Goal: Information Seeking & Learning: Learn about a topic

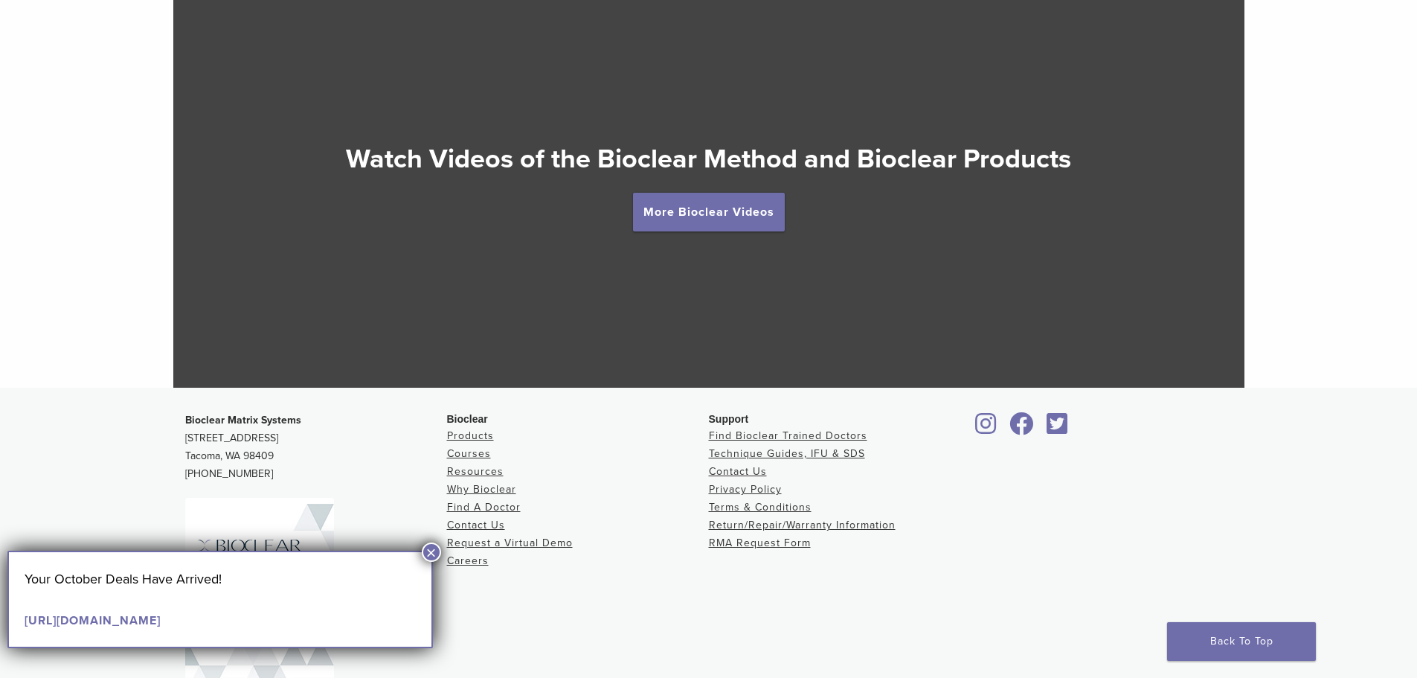
scroll to position [2416, 0]
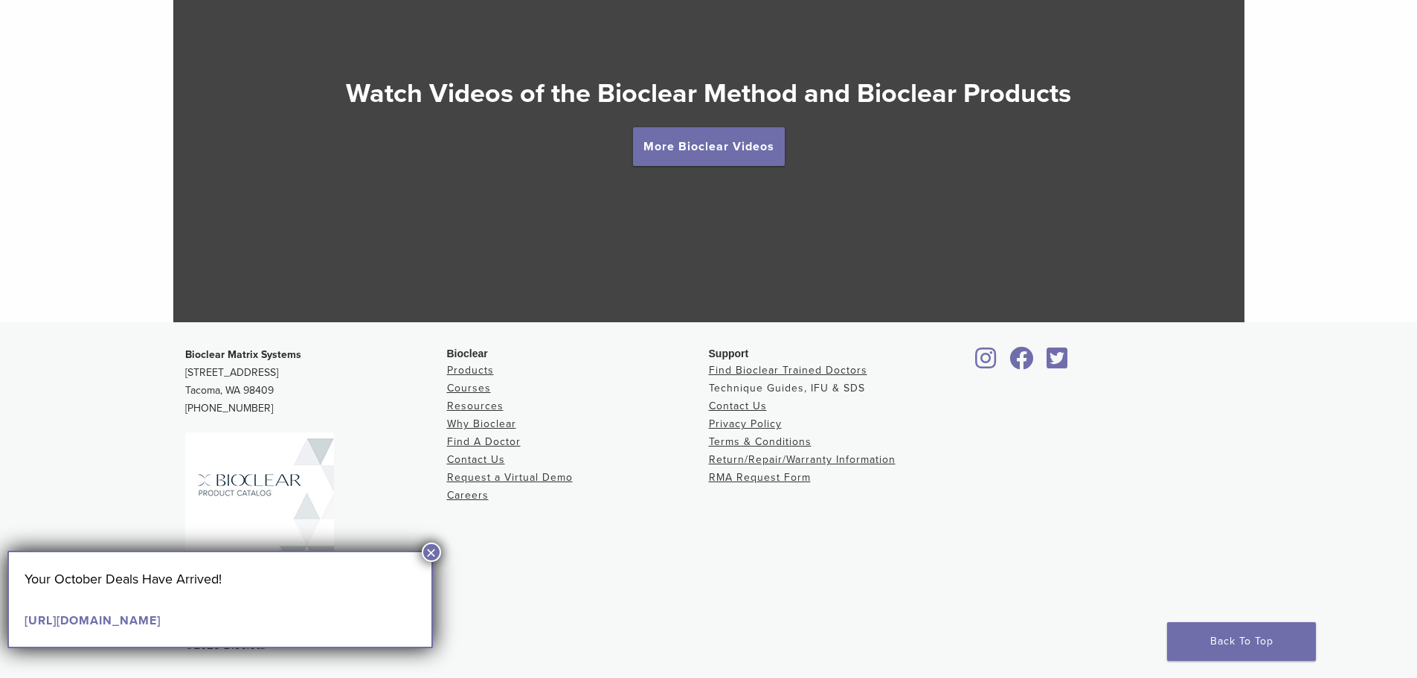
click at [746, 391] on link "Technique Guides, IFU & SDS" at bounding box center [787, 388] width 156 height 13
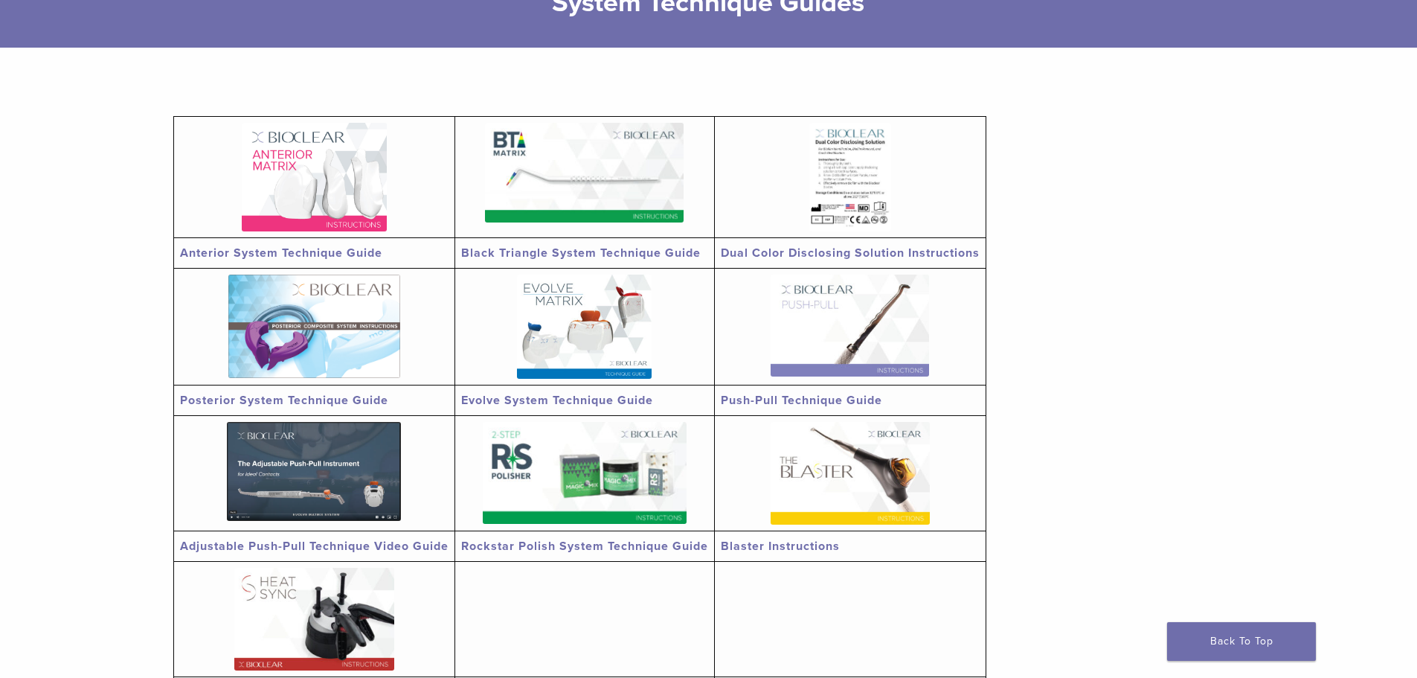
scroll to position [223, 0]
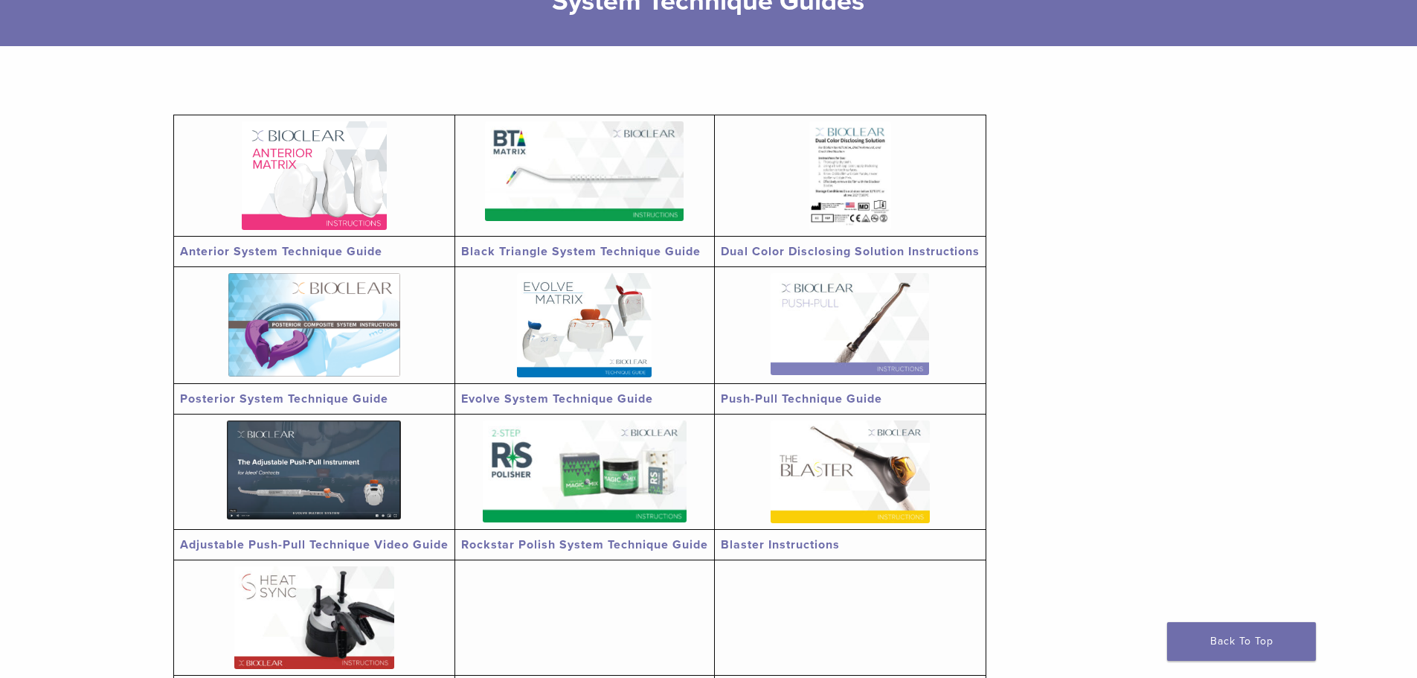
click at [314, 247] on link "Anterior System Technique Guide" at bounding box center [281, 251] width 202 height 15
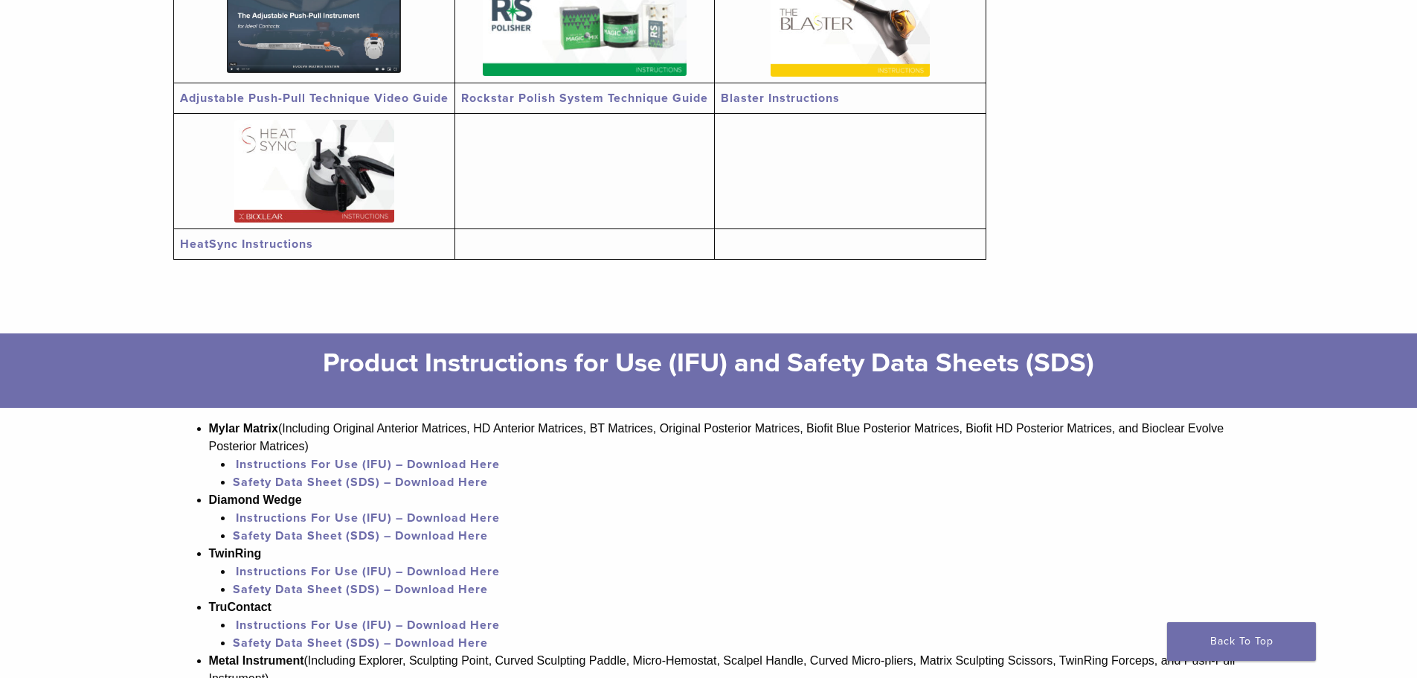
scroll to position [1339, 0]
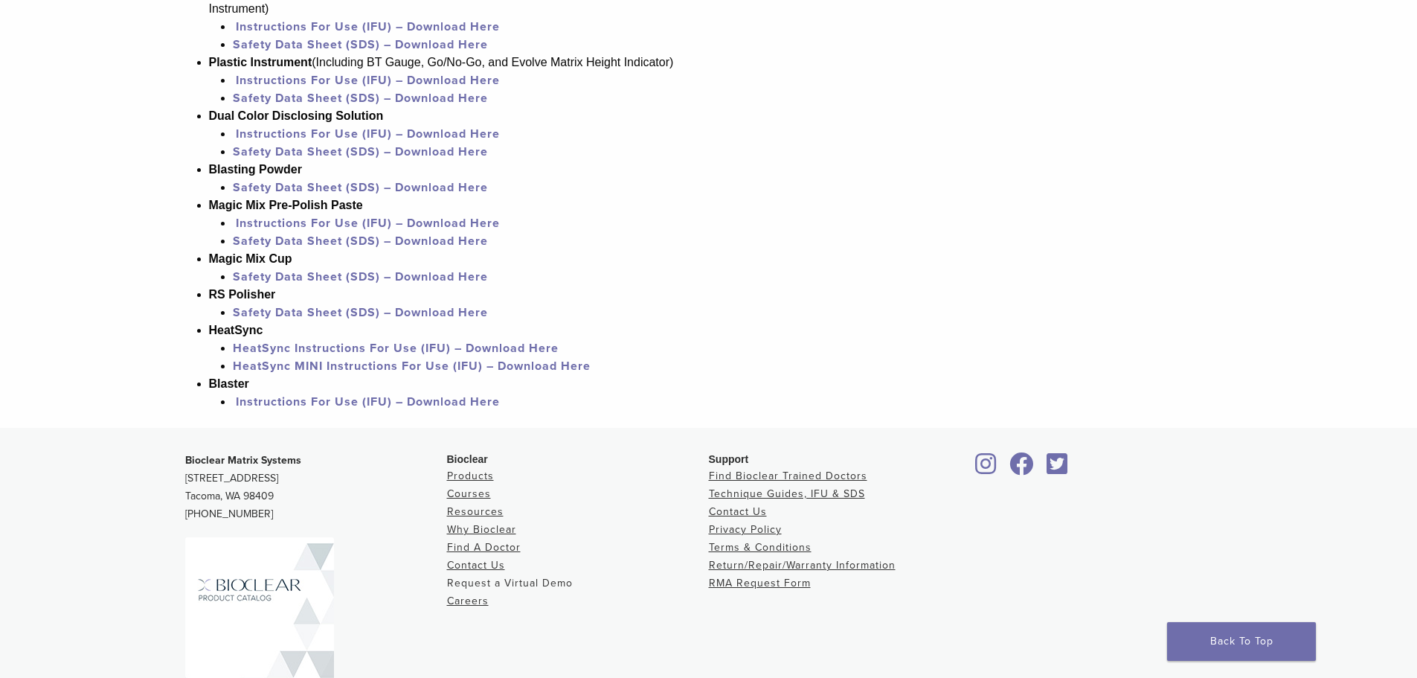
click at [483, 586] on link "Request a Virtual Demo" at bounding box center [510, 583] width 126 height 13
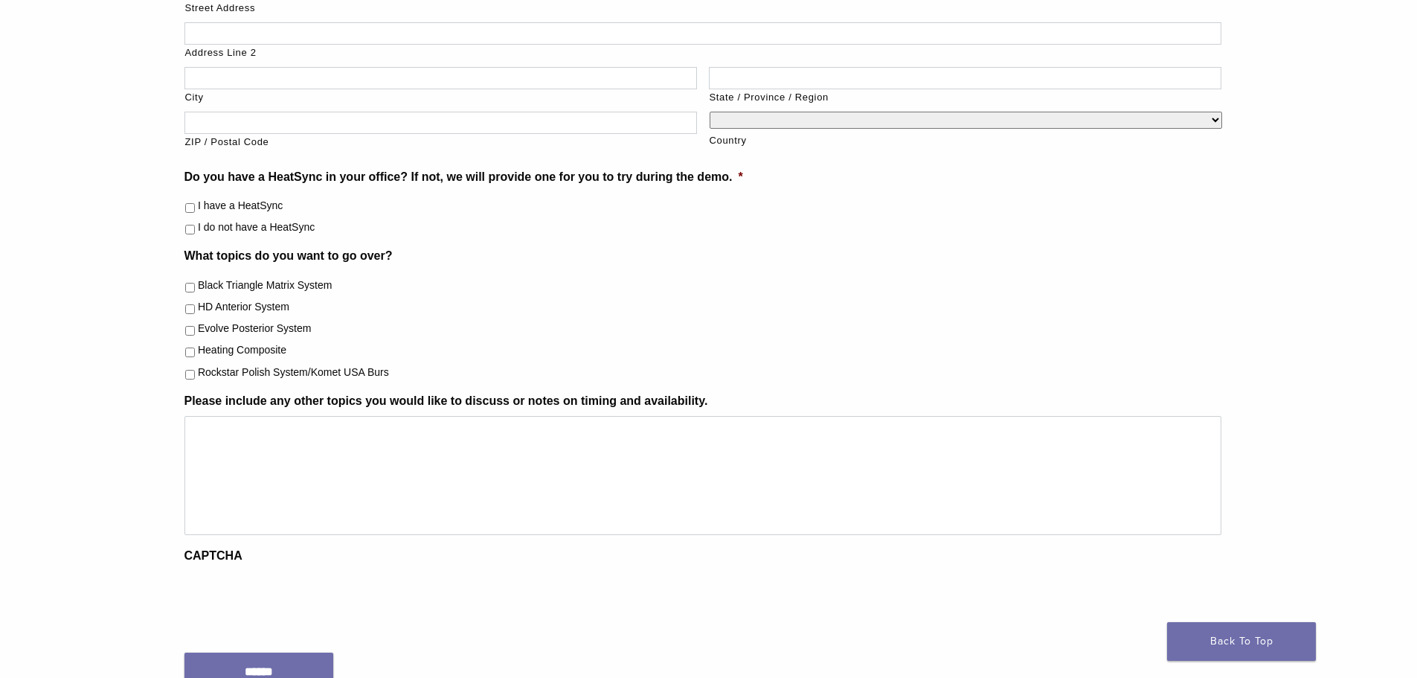
scroll to position [521, 0]
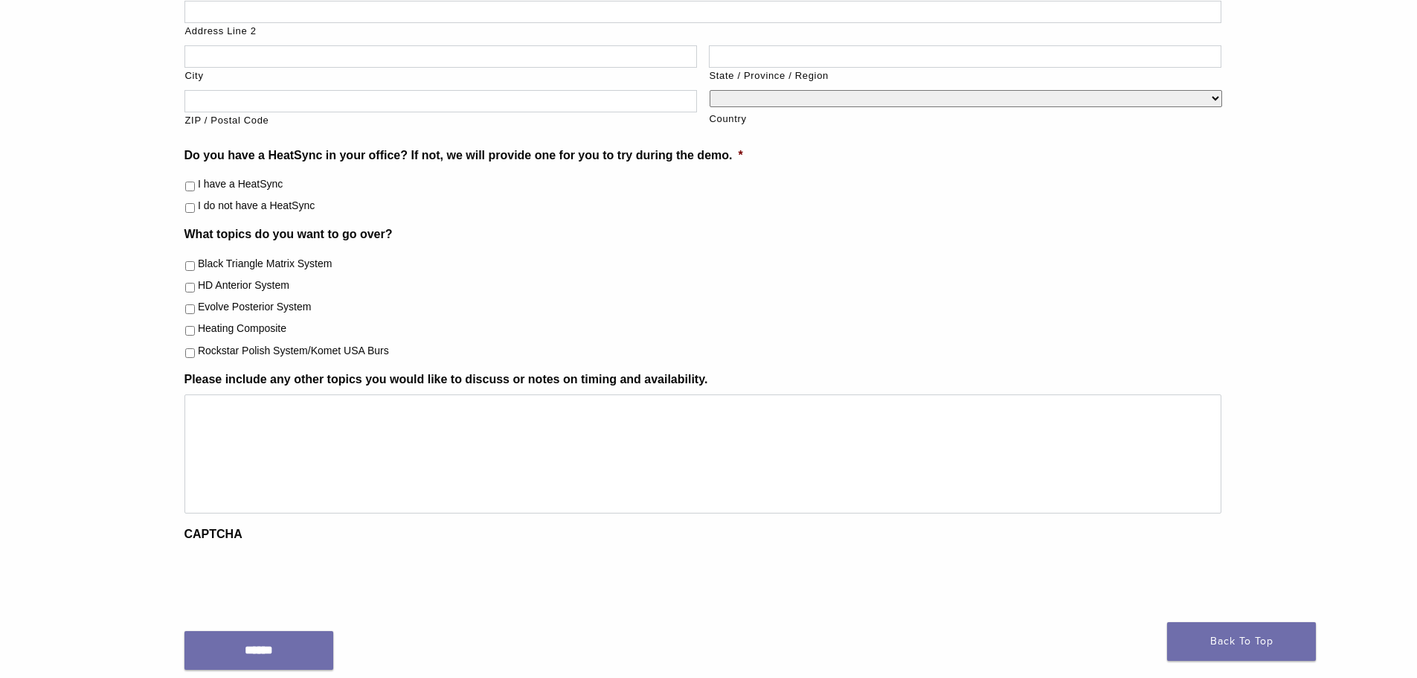
click at [251, 279] on label "HD Anterior System" at bounding box center [244, 286] width 92 height 16
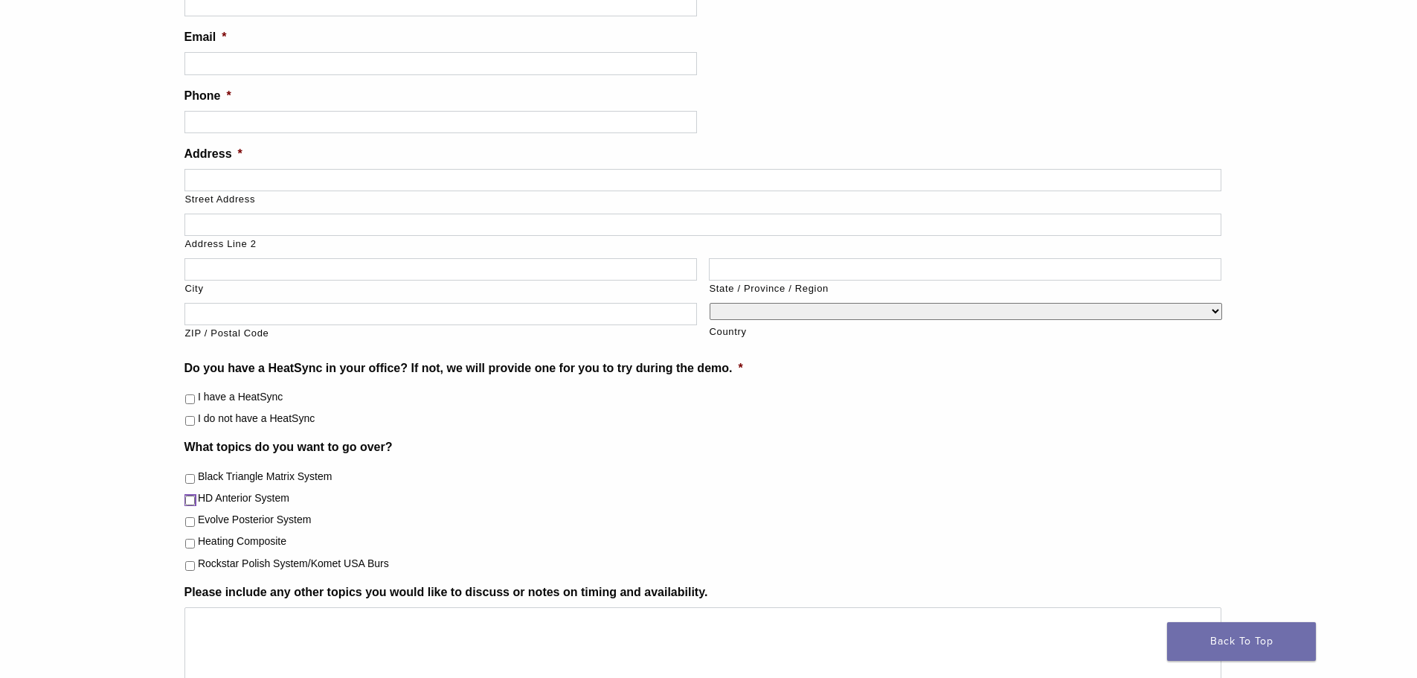
scroll to position [0, 0]
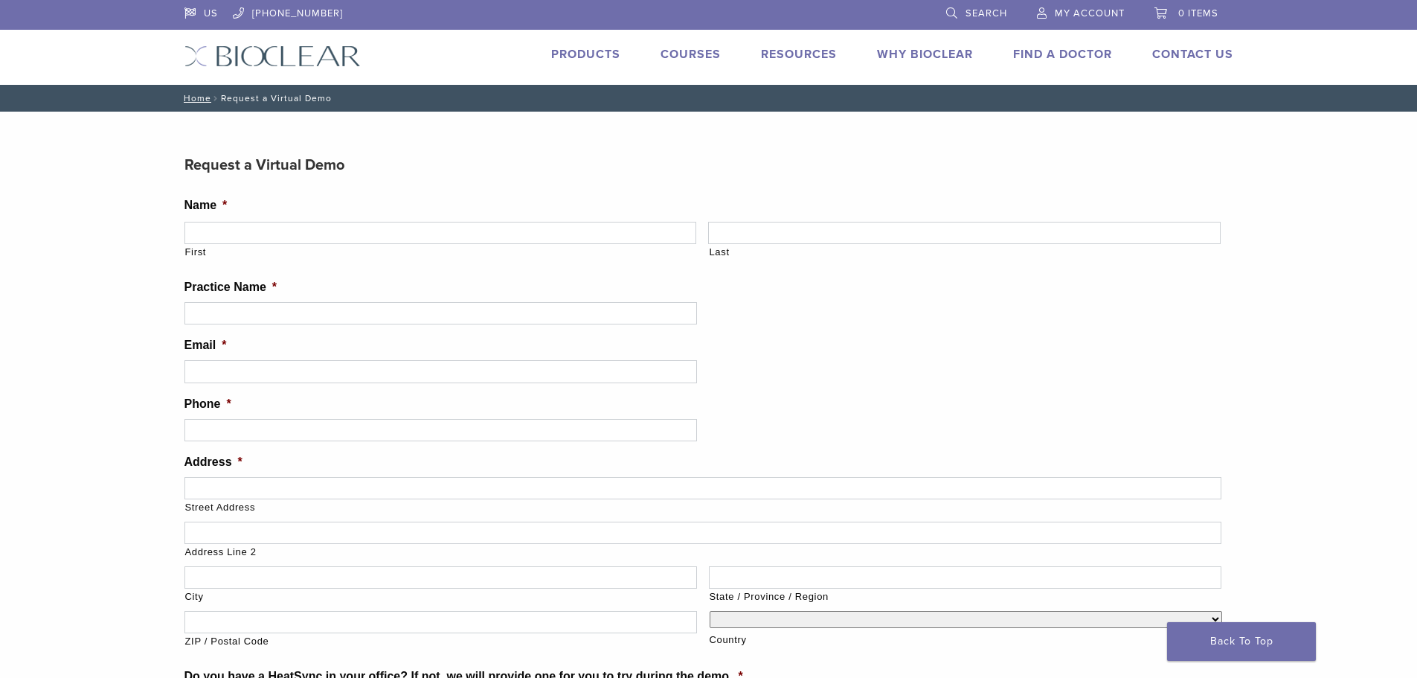
click at [702, 59] on link "Courses" at bounding box center [691, 54] width 60 height 15
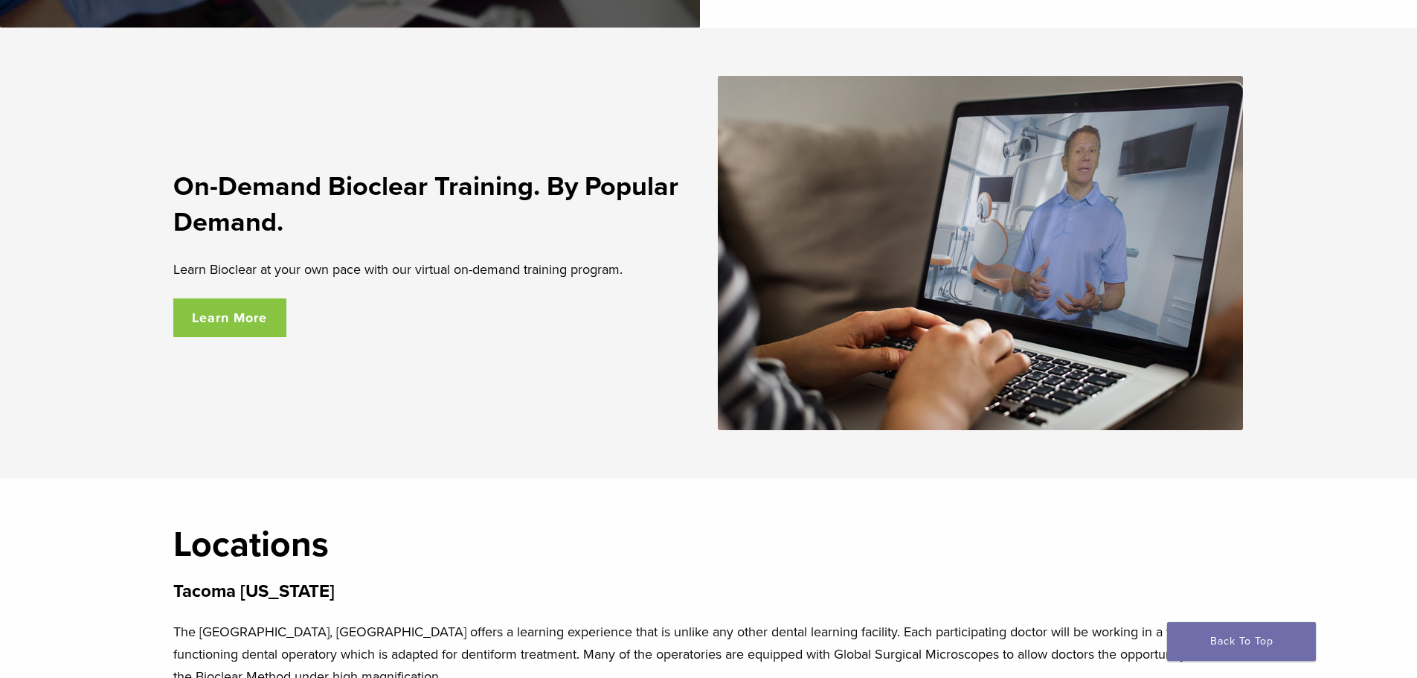
scroll to position [2604, 0]
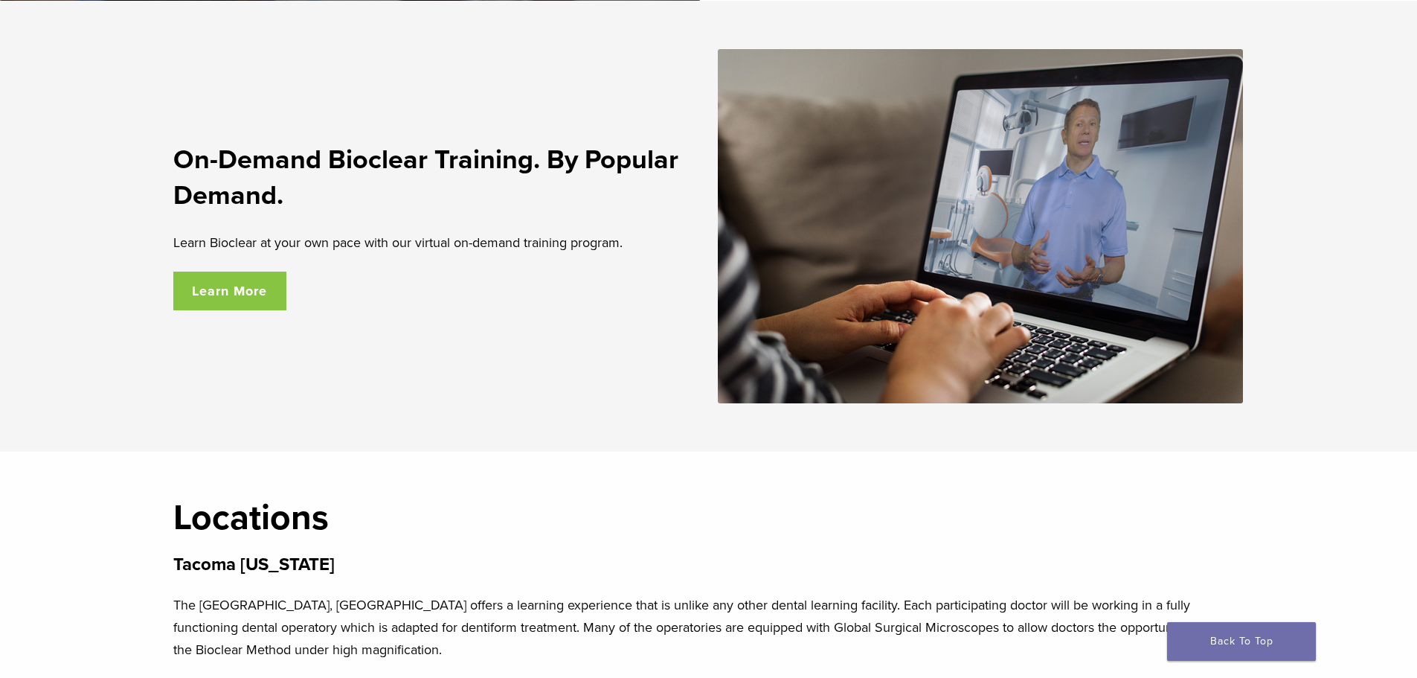
click at [208, 295] on link "Learn More" at bounding box center [230, 291] width 114 height 39
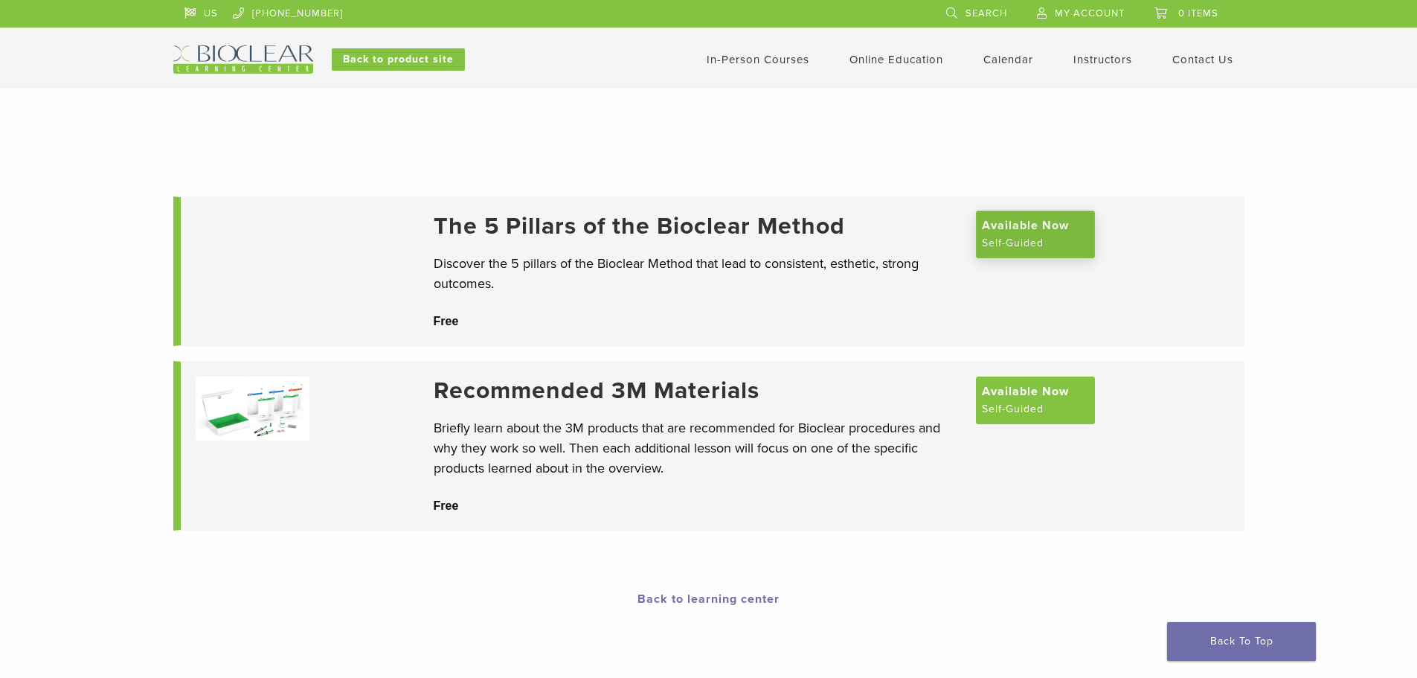
click at [1020, 234] on span "Available Now" at bounding box center [1025, 226] width 87 height 18
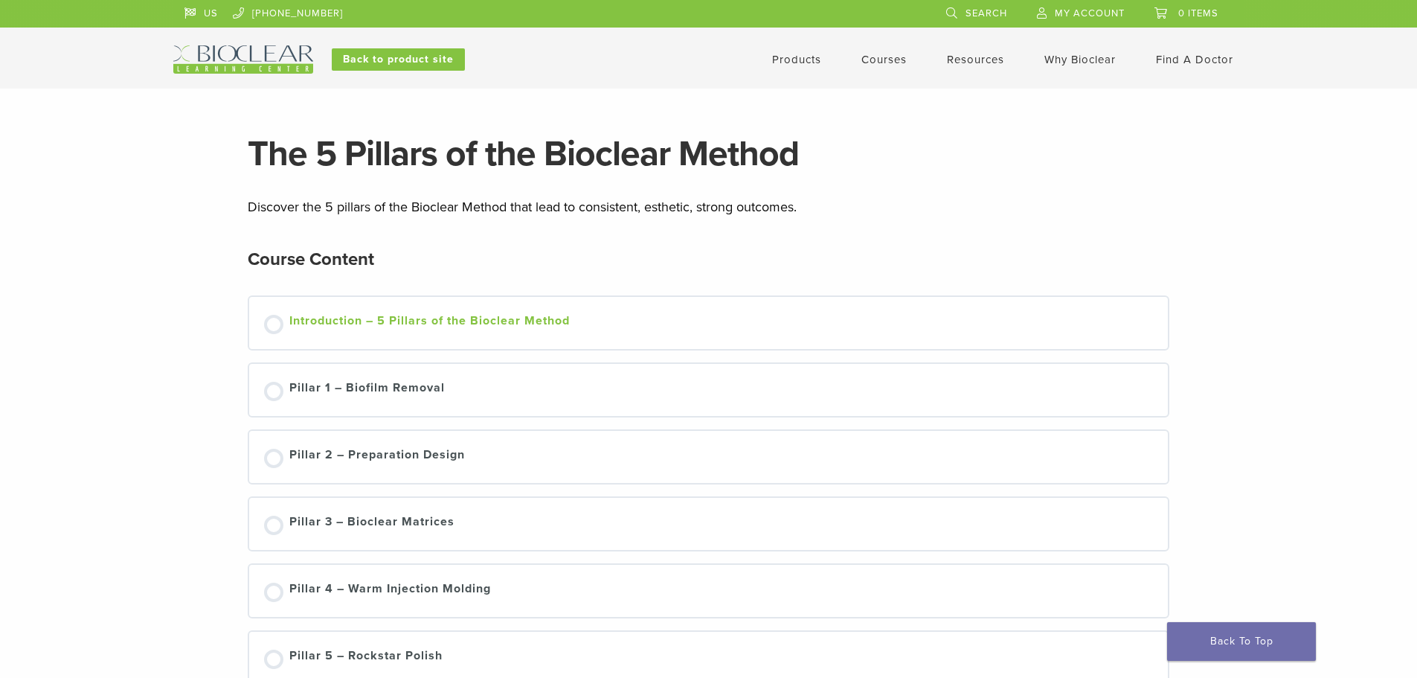
click at [345, 315] on div "Introduction – 5 Pillars of the Bioclear Method" at bounding box center [429, 323] width 281 height 22
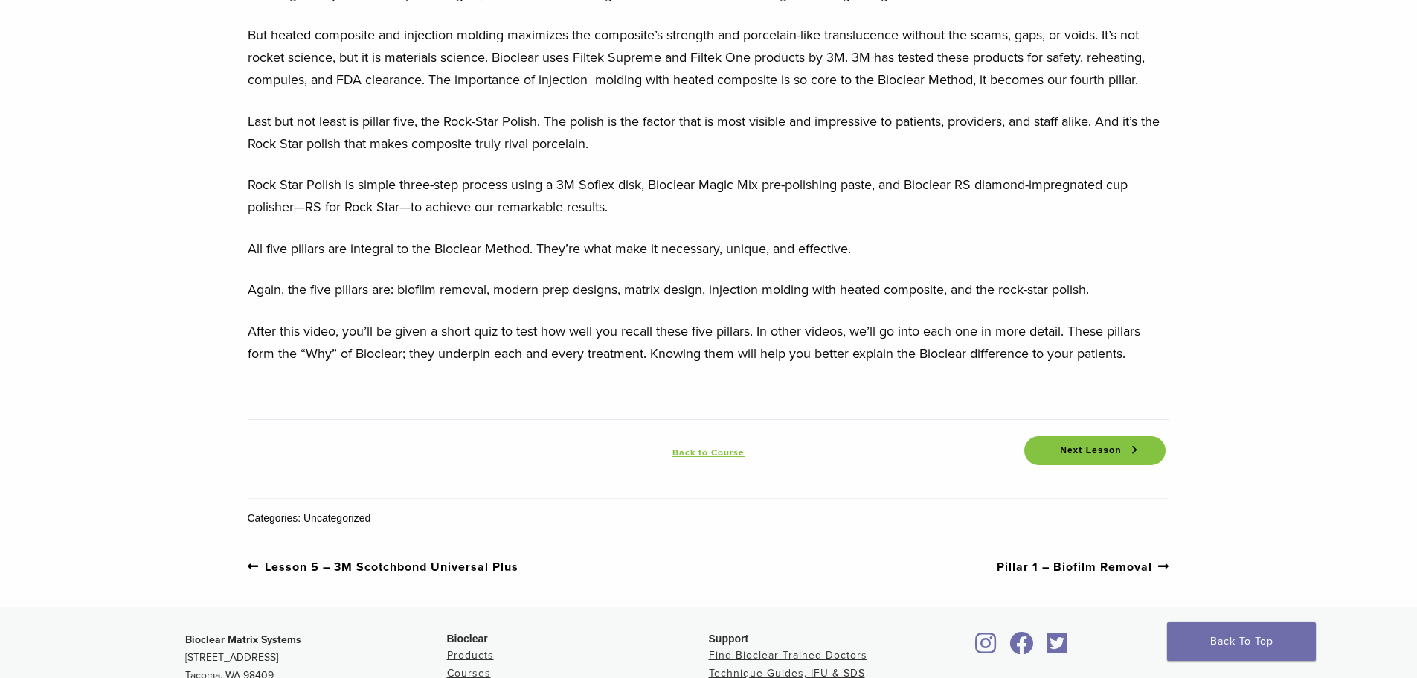
scroll to position [1935, 0]
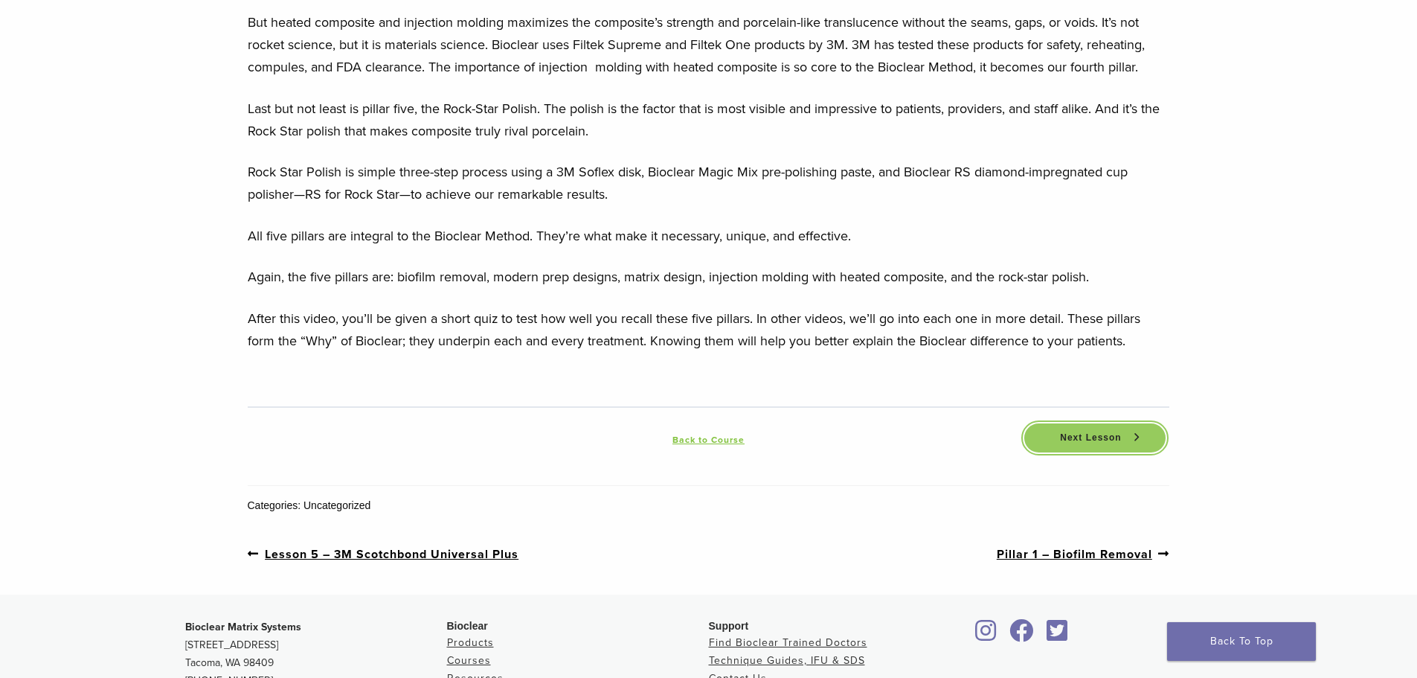
click at [1051, 443] on span "Next Lesson" at bounding box center [1090, 437] width 79 height 11
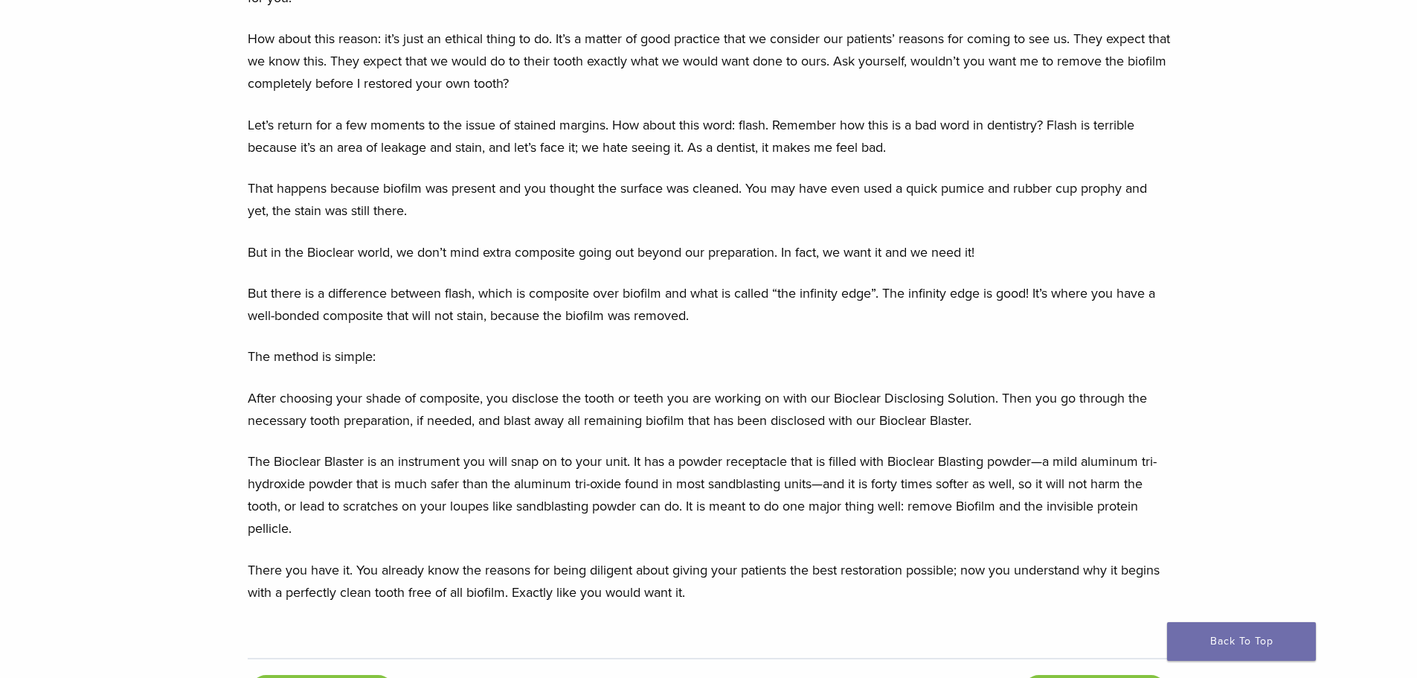
scroll to position [1860, 0]
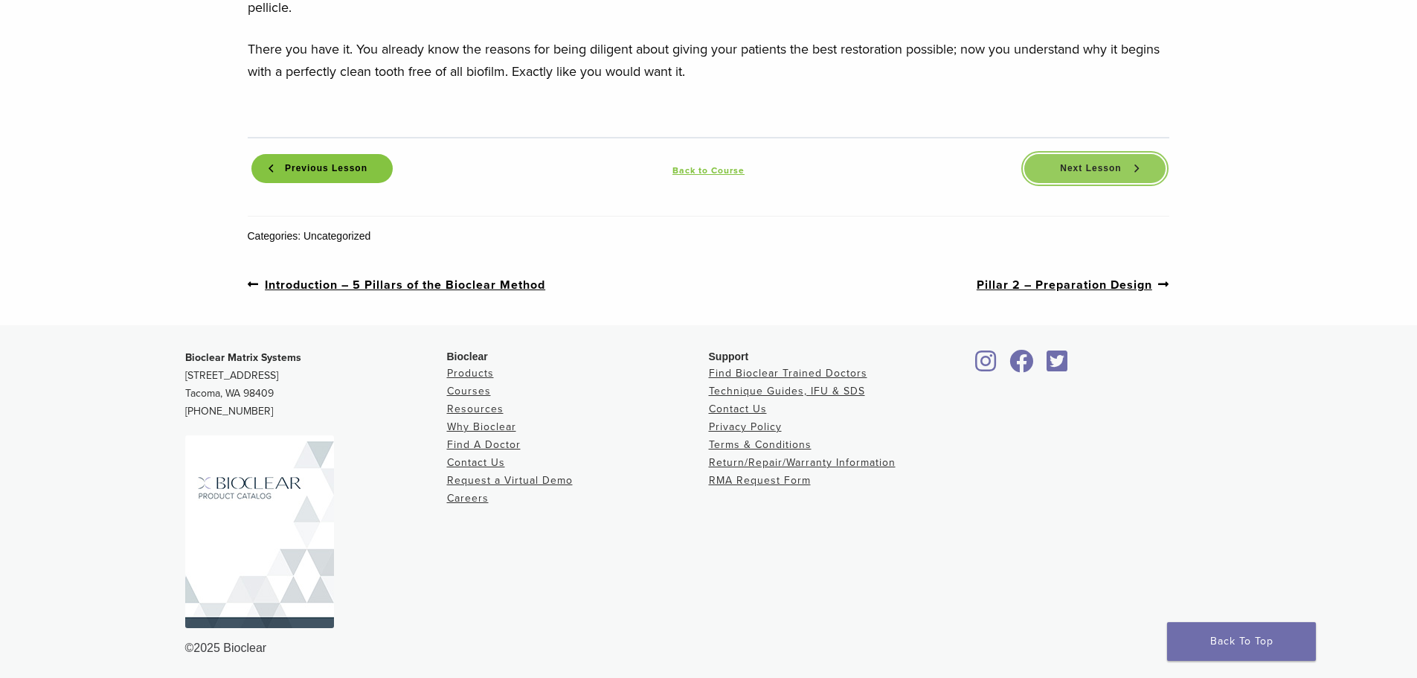
click at [1077, 157] on link "Next Lesson" at bounding box center [1095, 168] width 141 height 29
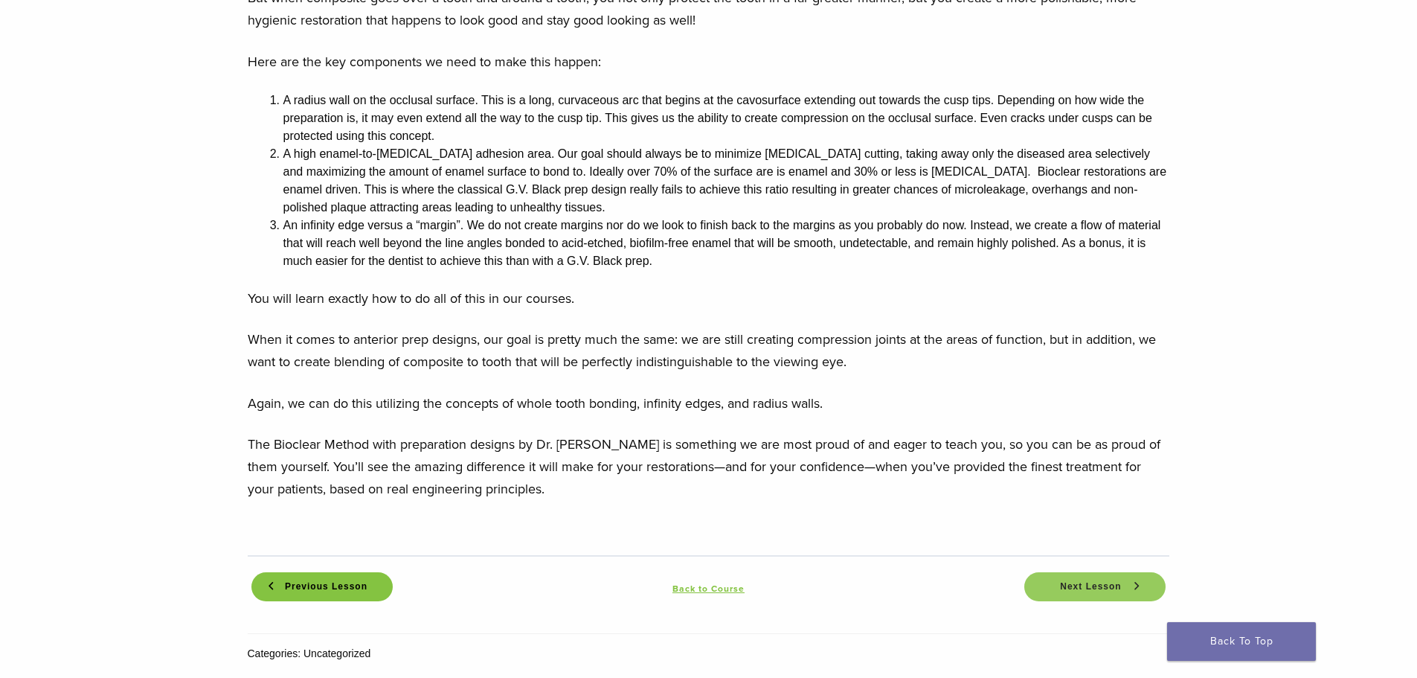
scroll to position [1383, 0]
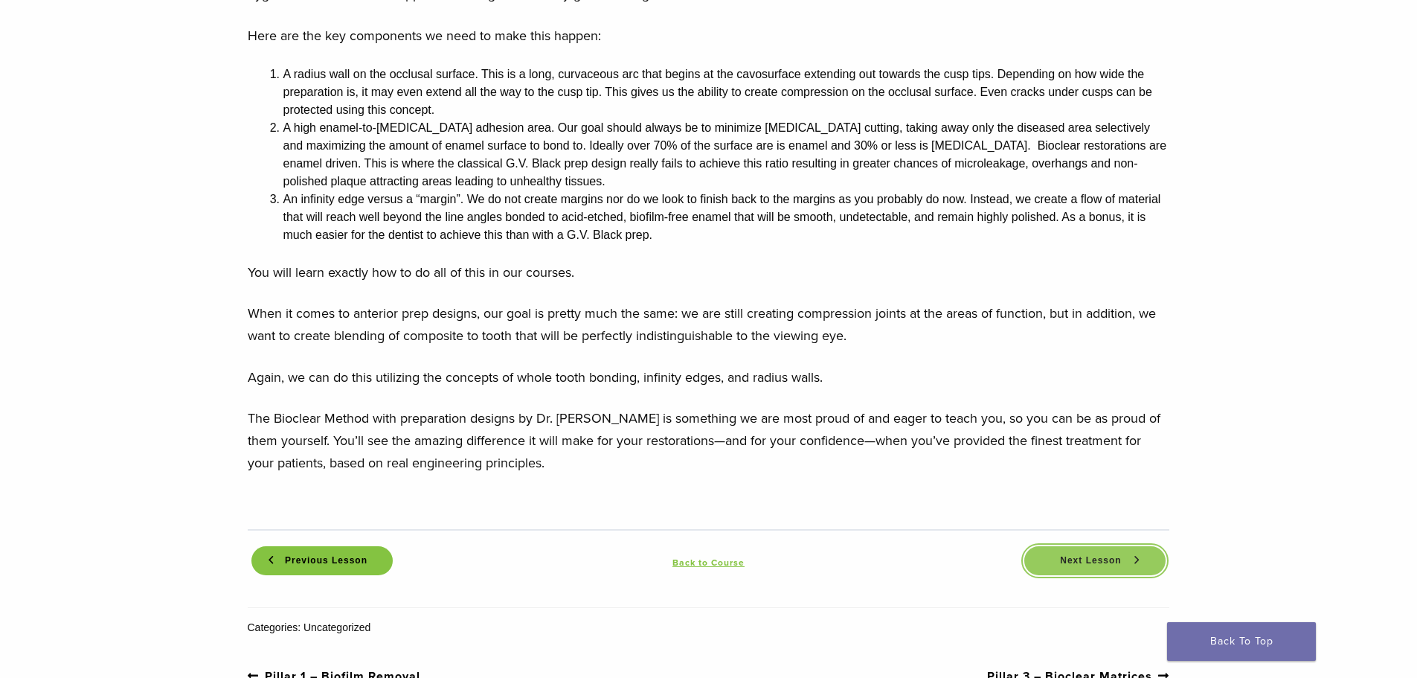
click at [1088, 555] on span "Next Lesson" at bounding box center [1090, 560] width 79 height 11
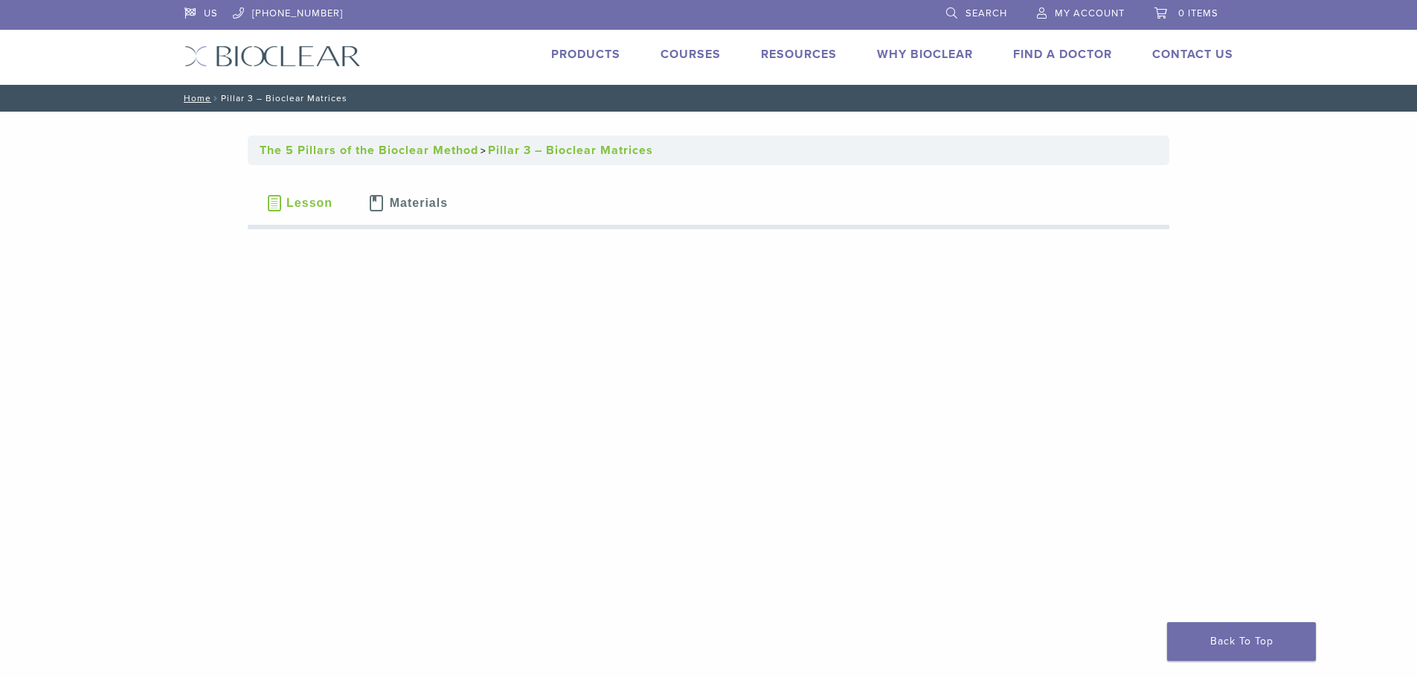
click at [695, 51] on link "Courses" at bounding box center [691, 54] width 60 height 15
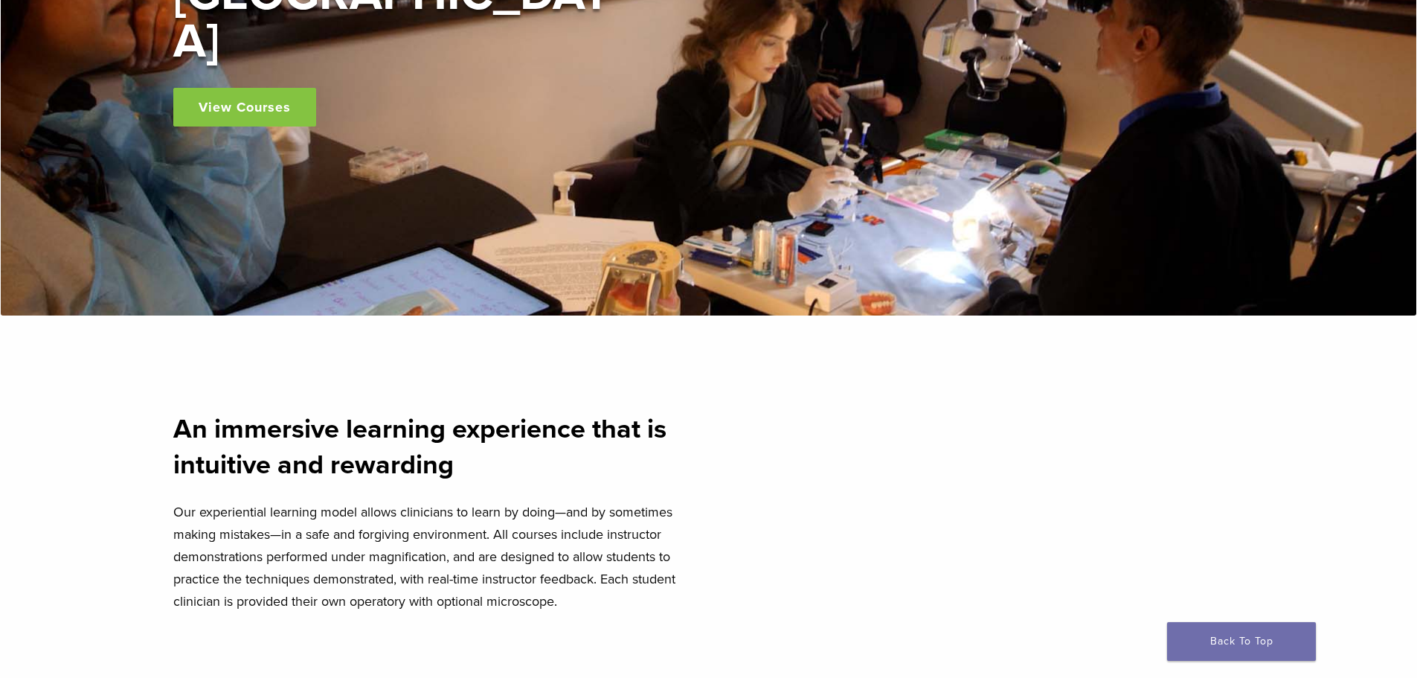
scroll to position [372, 0]
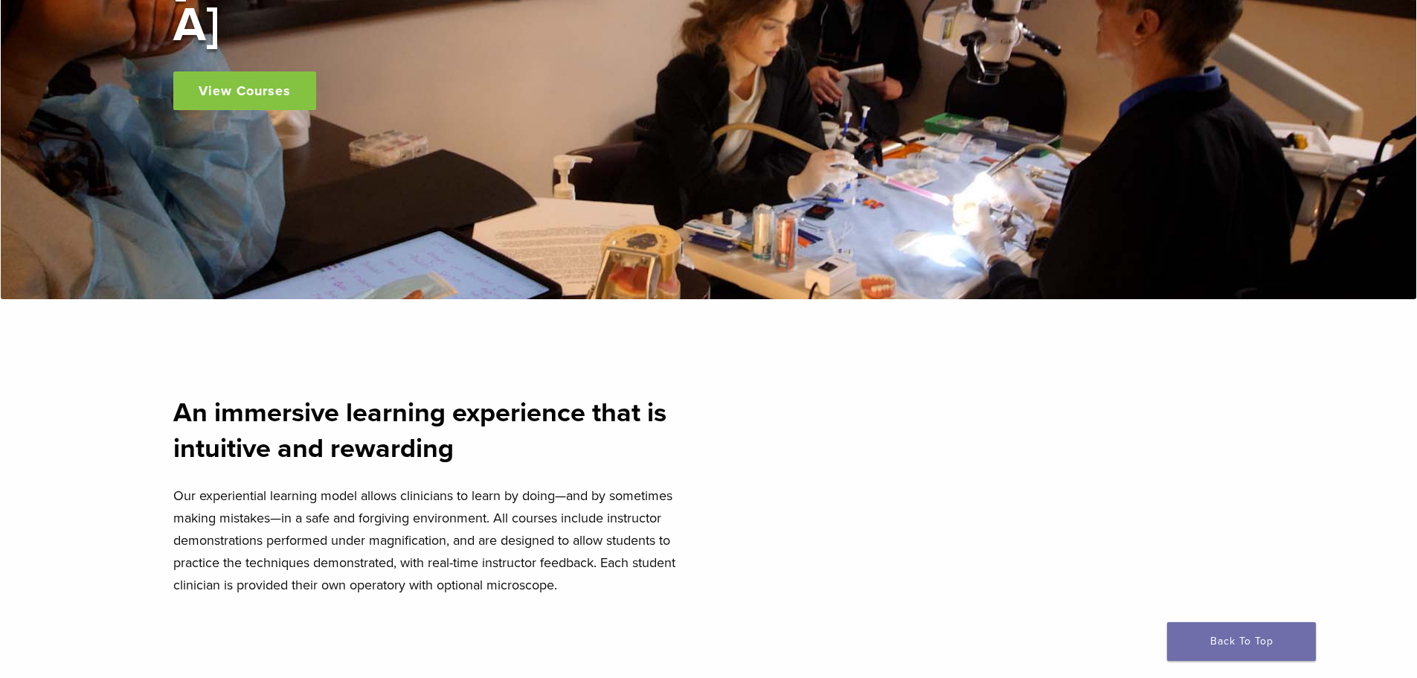
click at [217, 71] on link "View Courses" at bounding box center [244, 90] width 143 height 39
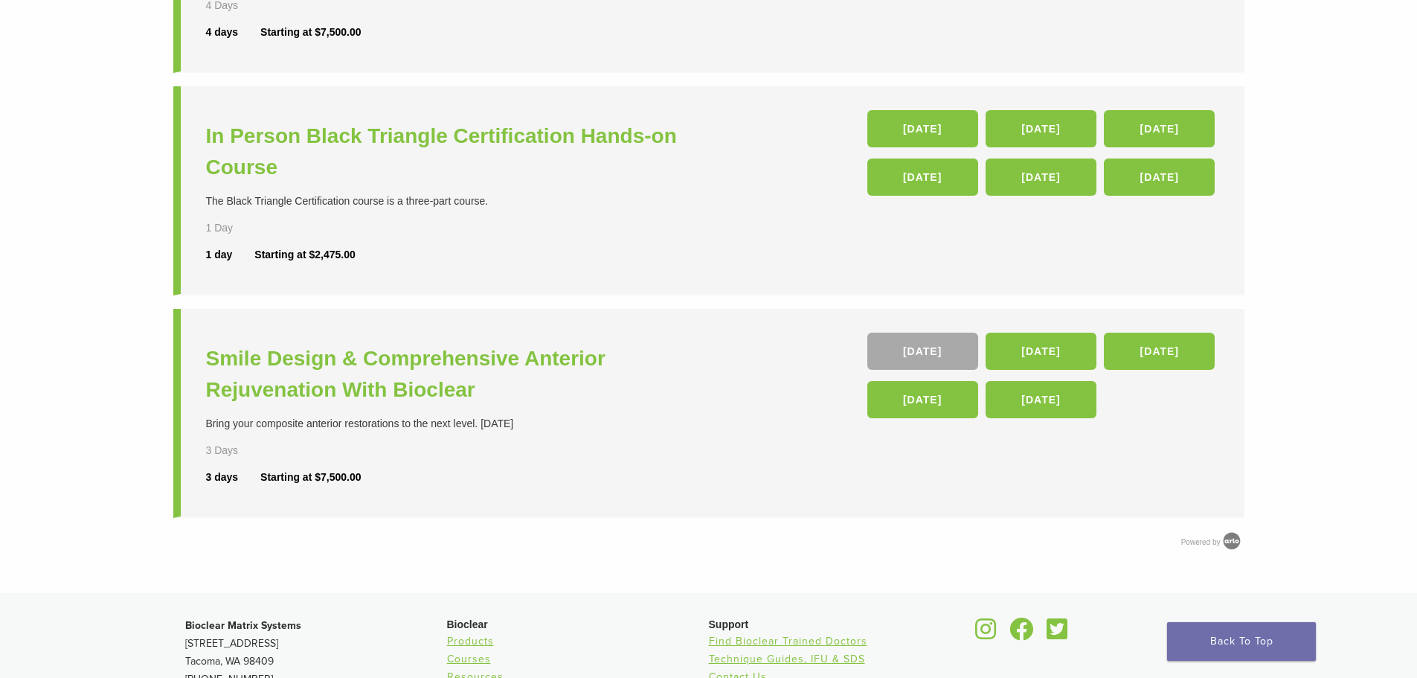
scroll to position [223, 0]
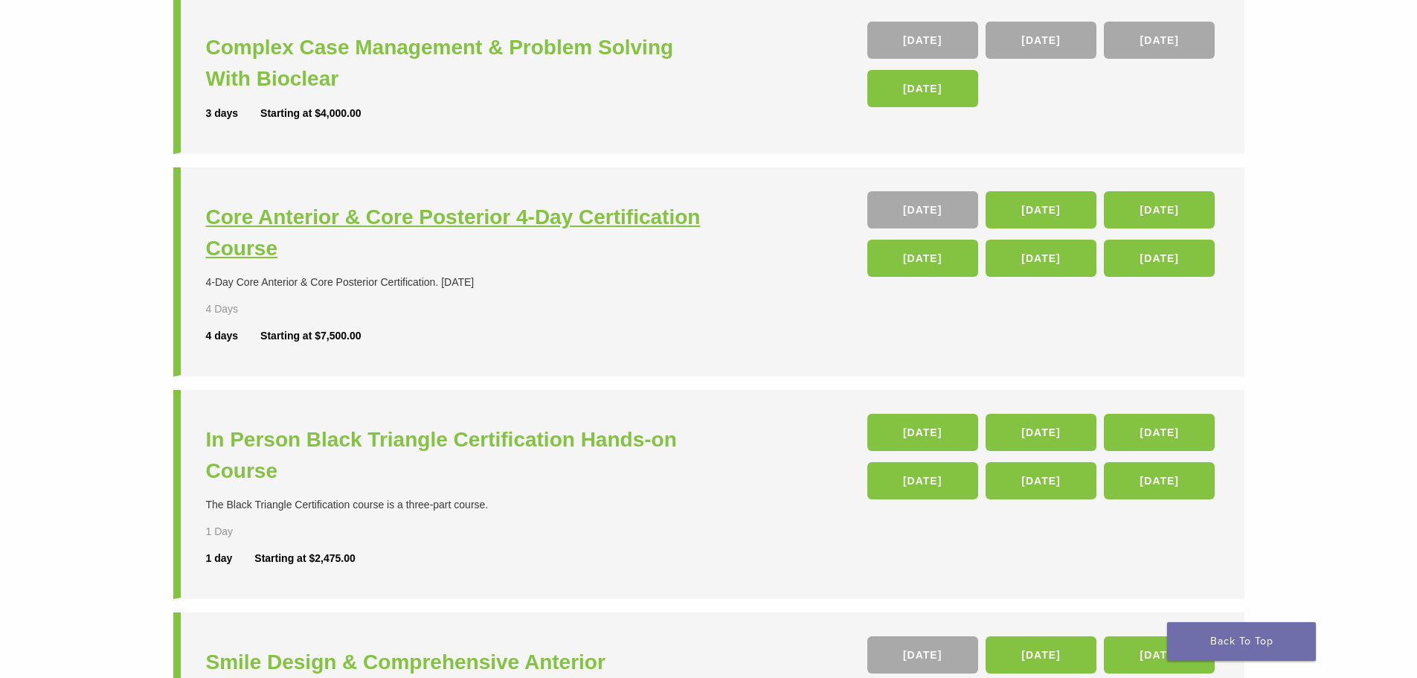
click at [573, 230] on h3 "Core Anterior & Core Posterior 4-Day Certification Course" at bounding box center [459, 233] width 507 height 63
